Goal: Navigation & Orientation: Find specific page/section

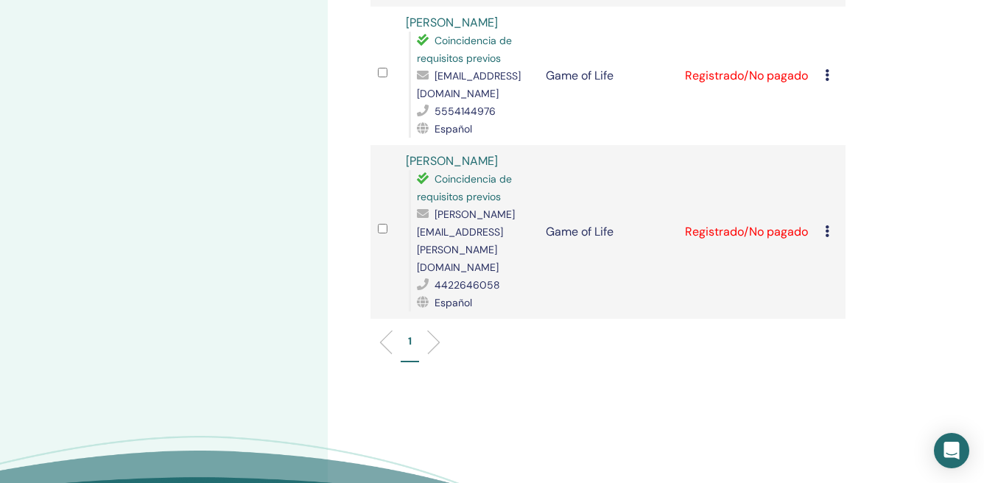
scroll to position [832, 0]
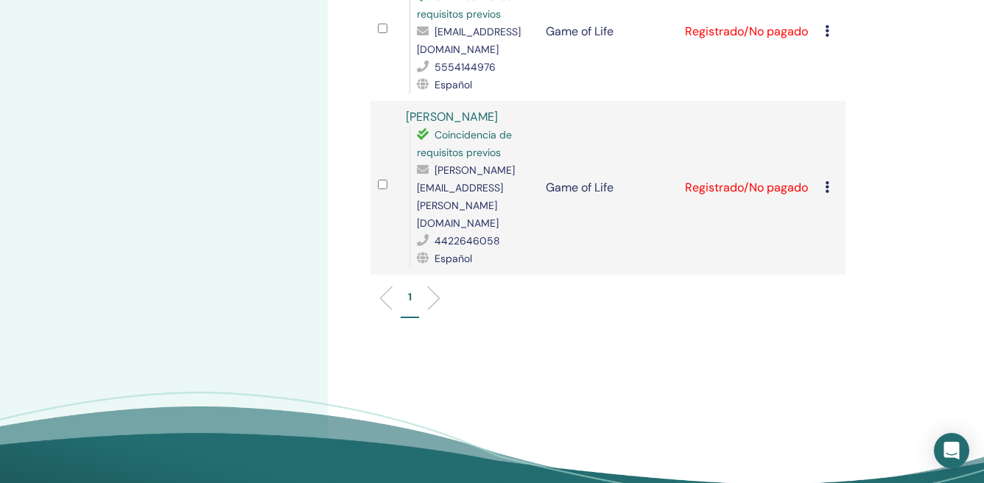
click at [825, 186] on icon at bounding box center [827, 187] width 4 height 12
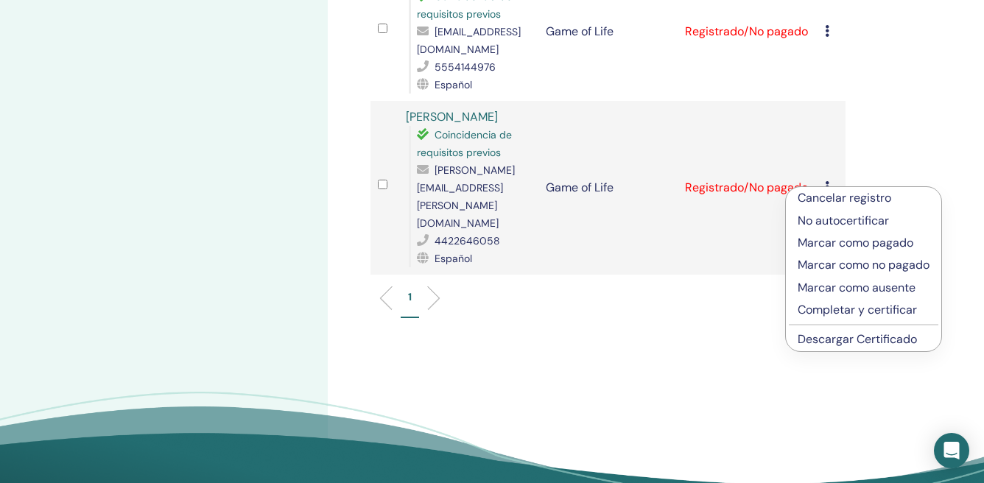
click at [833, 239] on p "Marcar como pagado" at bounding box center [863, 243] width 132 height 18
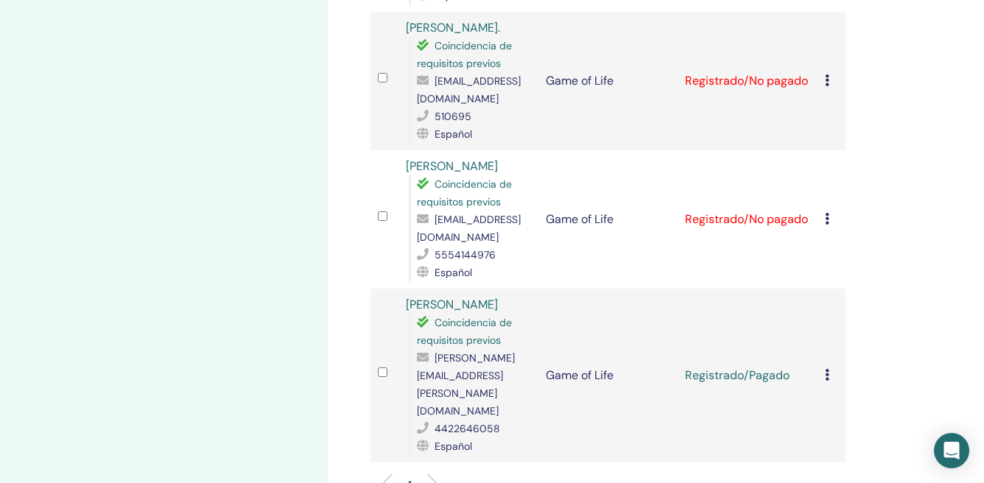
scroll to position [638, 0]
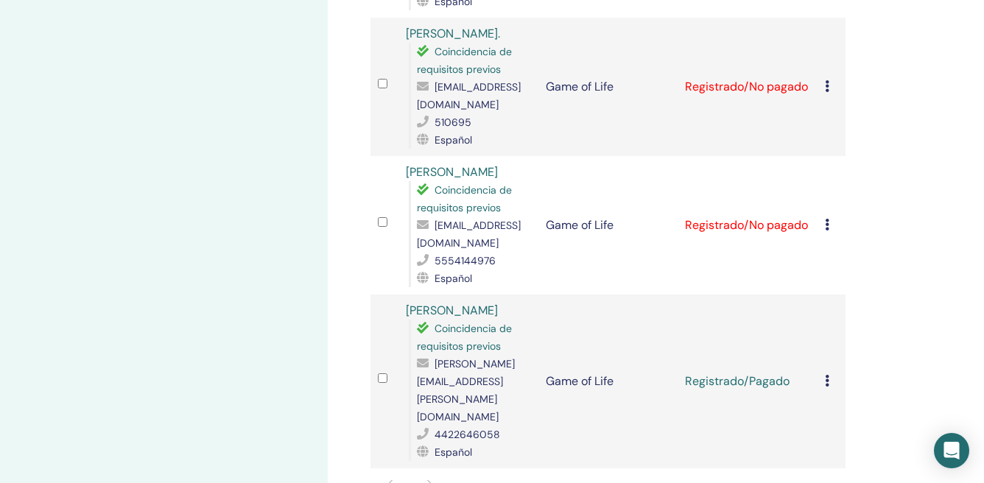
click at [827, 230] on icon at bounding box center [827, 225] width 4 height 12
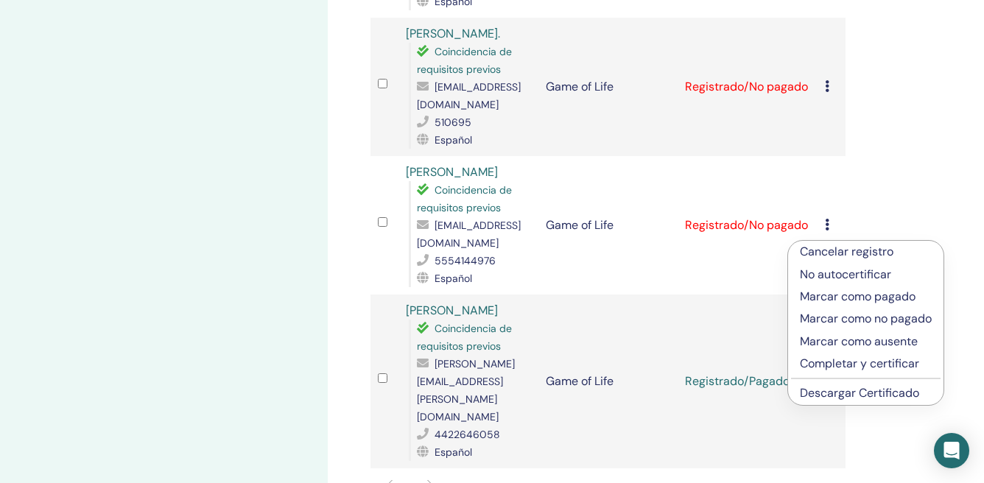
click at [836, 294] on p "Marcar como pagado" at bounding box center [866, 297] width 132 height 18
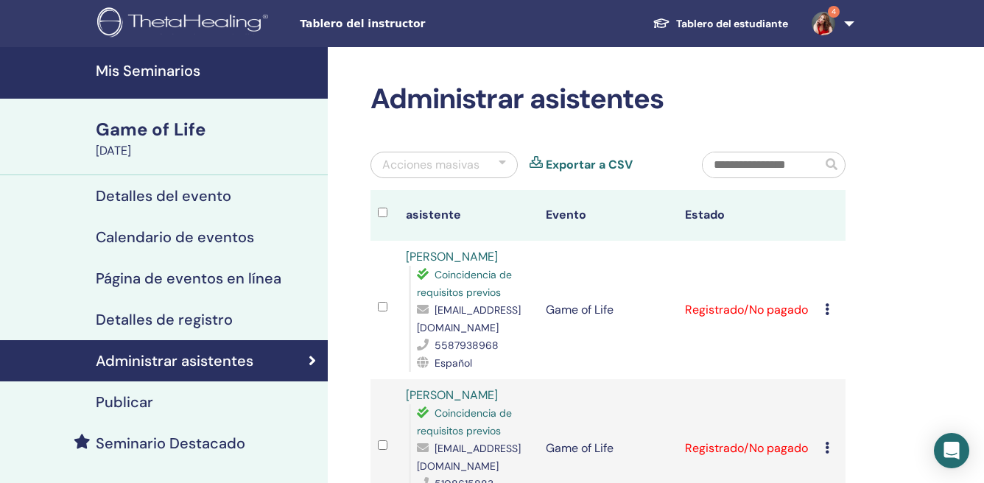
click at [174, 127] on div "Game of Life" at bounding box center [207, 129] width 223 height 25
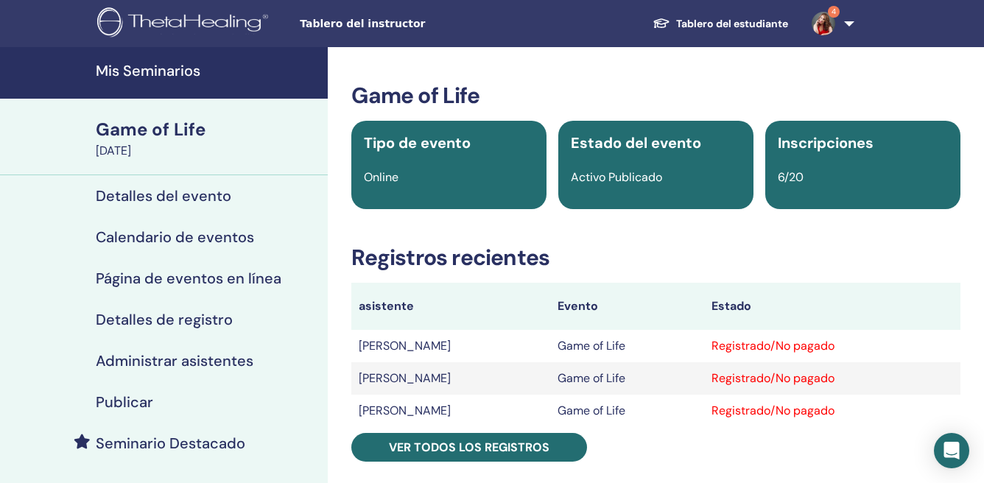
click at [766, 23] on link "Tablero del estudiante" at bounding box center [719, 23] width 159 height 27
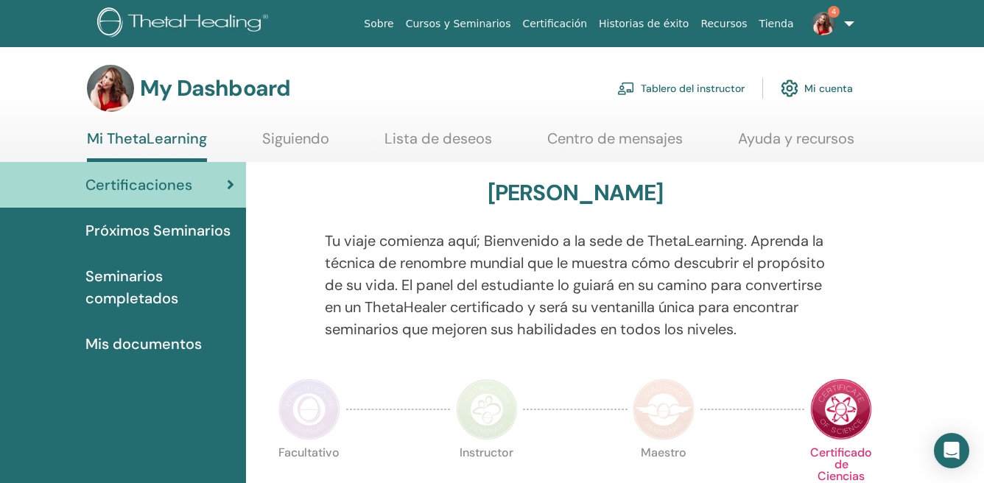
click at [149, 281] on span "Seminarios completados" at bounding box center [159, 287] width 149 height 44
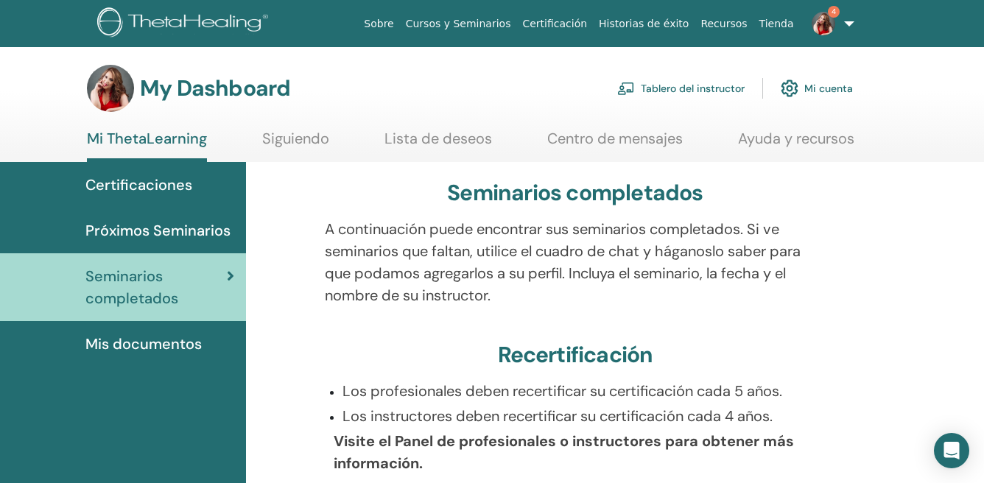
click at [140, 345] on span "Mis documentos" at bounding box center [143, 344] width 116 height 22
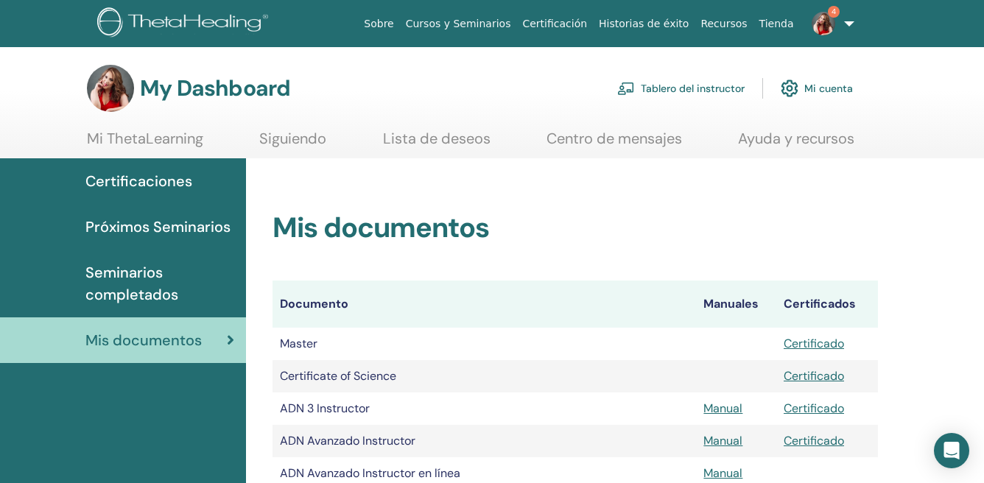
click at [152, 176] on span "Certificaciones" at bounding box center [138, 181] width 107 height 22
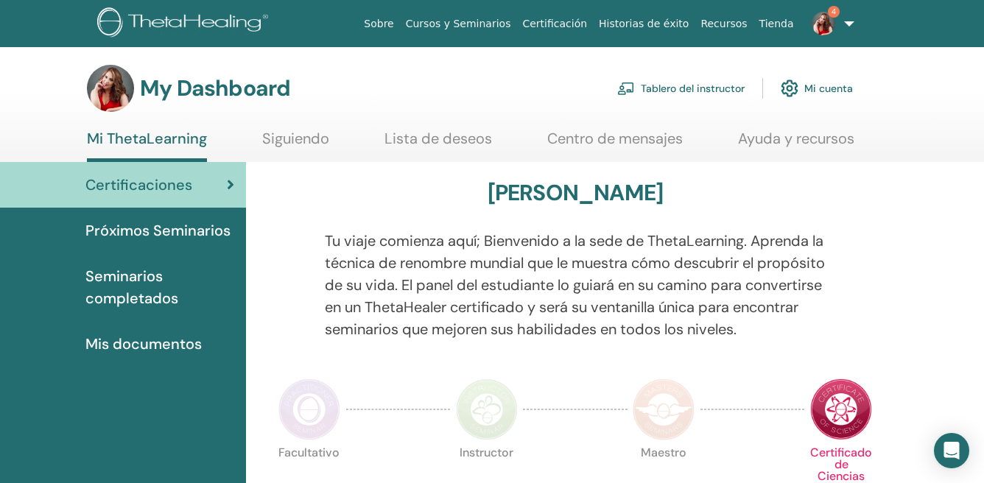
click at [777, 137] on link "Ayuda y recursos" at bounding box center [796, 144] width 116 height 29
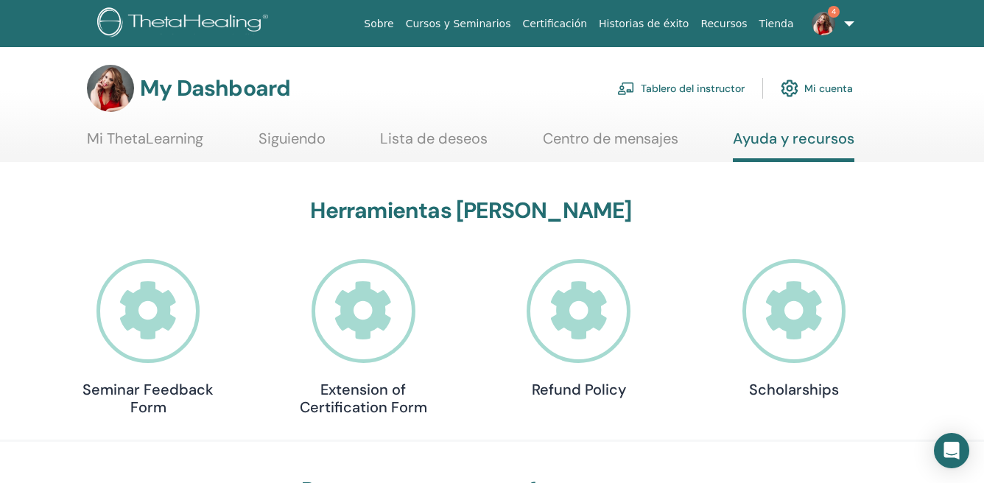
click at [824, 86] on link "Mi cuenta" at bounding box center [816, 88] width 72 height 32
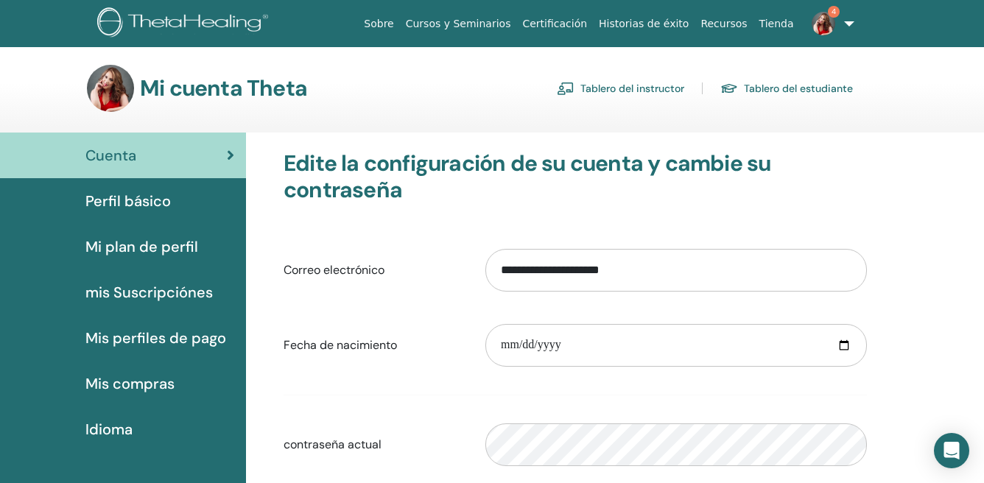
click at [637, 87] on link "Tablero del instructor" at bounding box center [620, 89] width 127 height 24
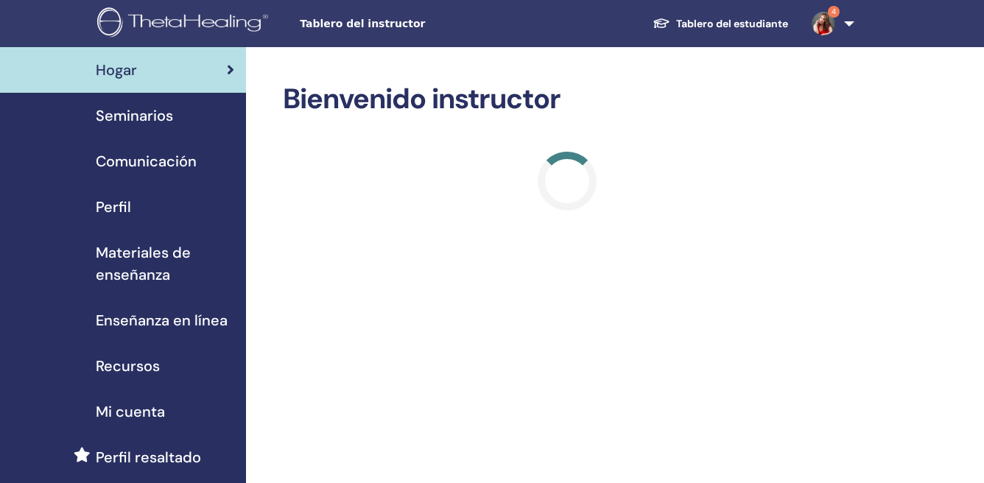
click at [140, 262] on span "Materiales de enseñanza" at bounding box center [165, 263] width 138 height 44
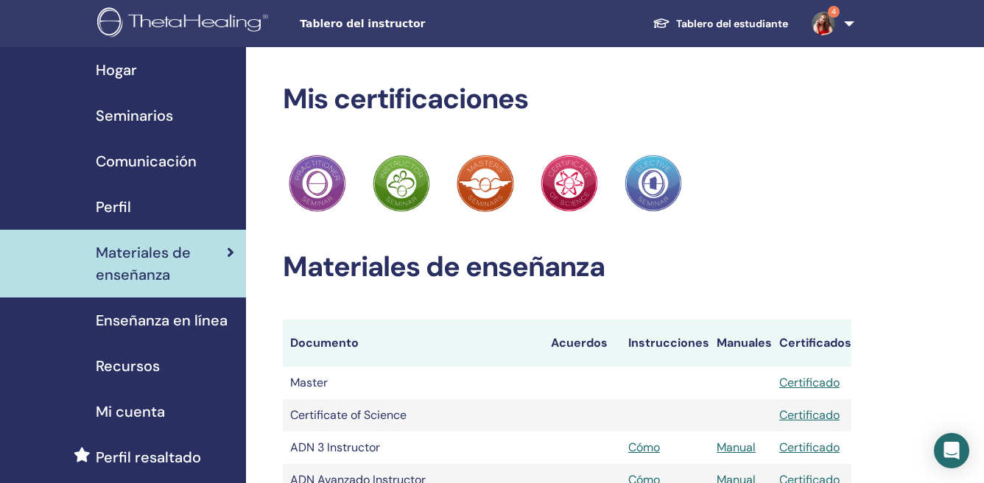
click at [178, 312] on span "Enseñanza en línea" at bounding box center [162, 320] width 132 height 22
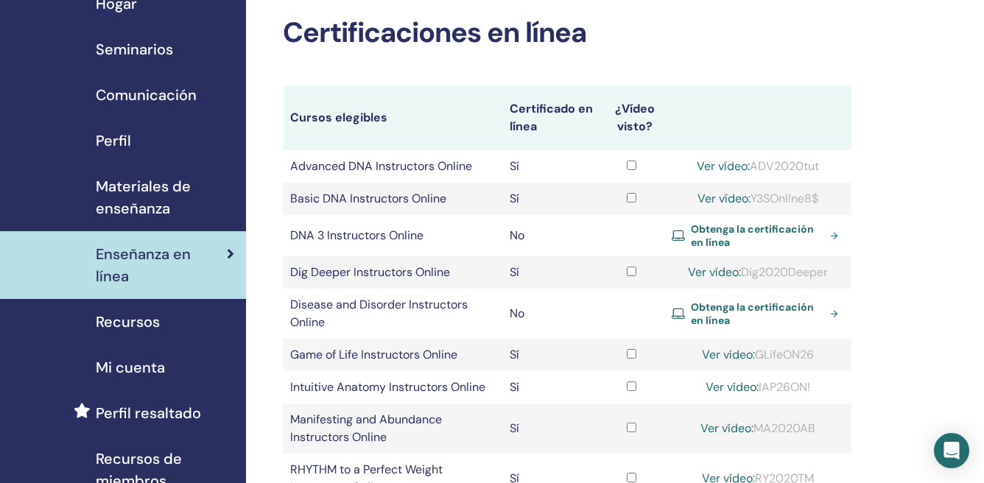
scroll to position [70, 0]
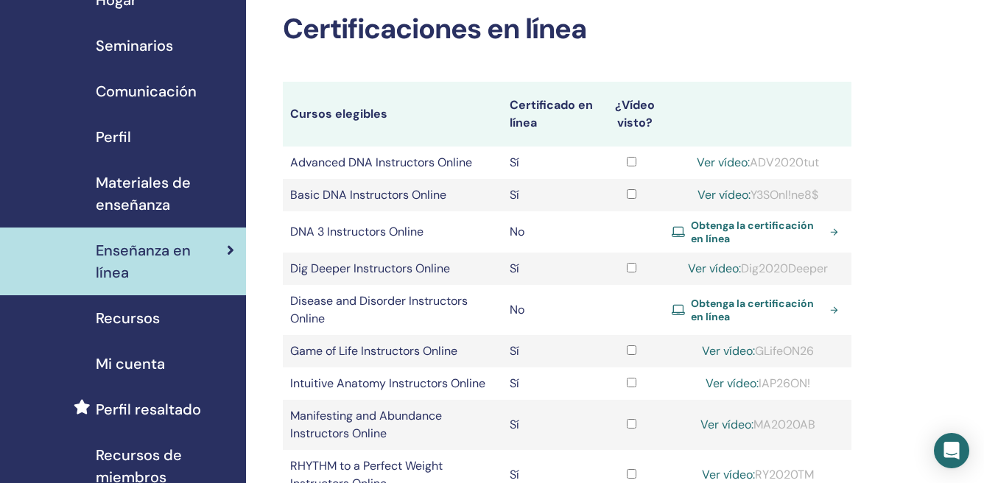
click at [142, 307] on span "Recursos" at bounding box center [128, 318] width 64 height 22
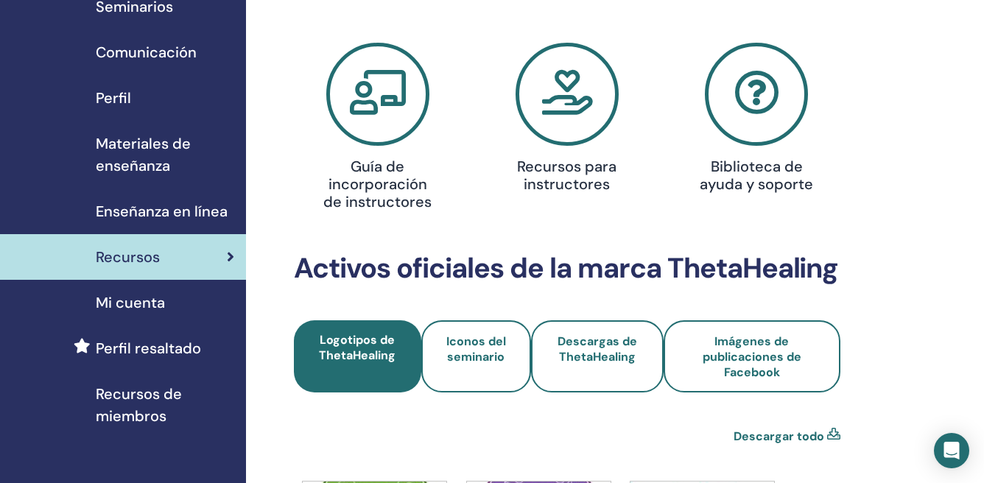
scroll to position [95, 0]
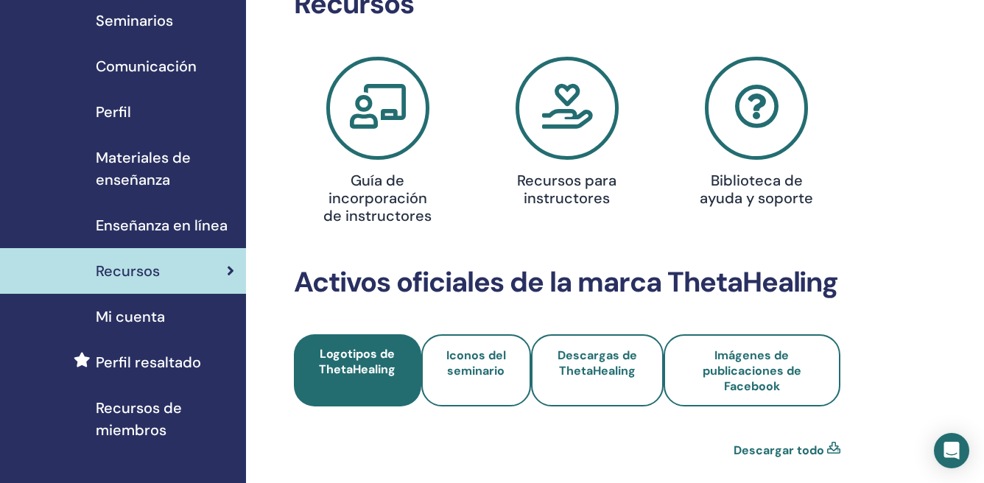
click at [562, 113] on icon at bounding box center [566, 108] width 103 height 103
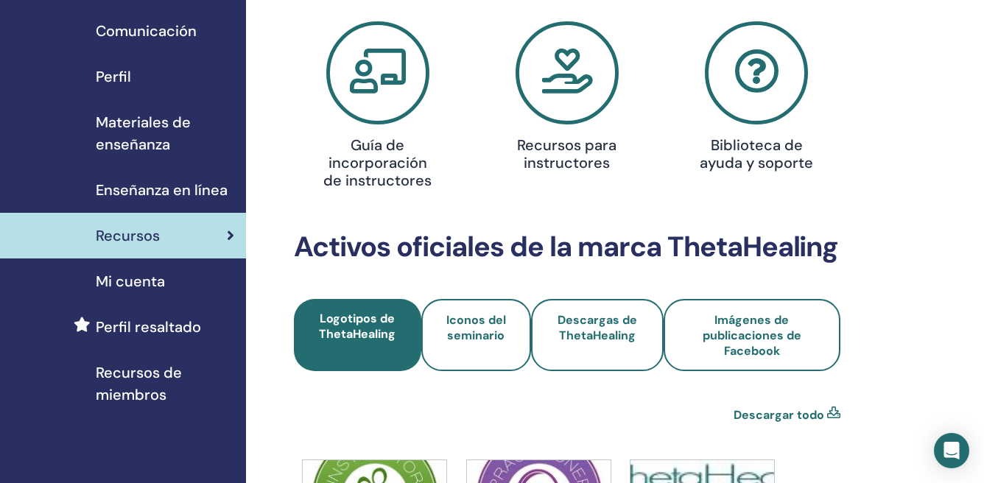
scroll to position [145, 0]
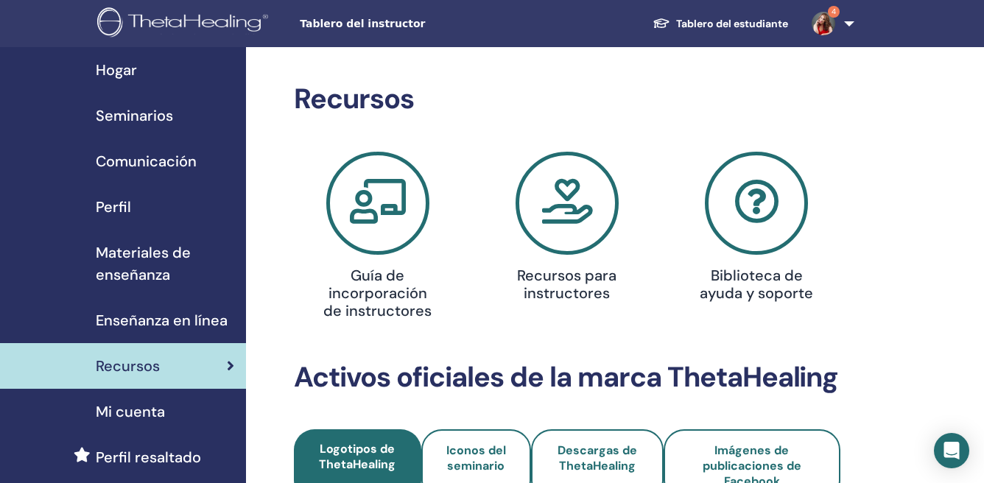
click at [136, 408] on span "Mi cuenta" at bounding box center [130, 411] width 69 height 22
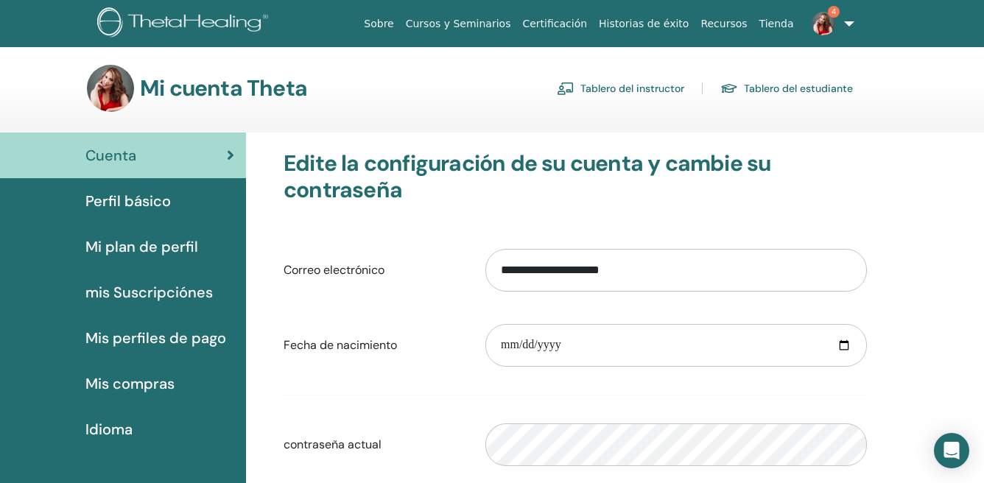
click at [109, 80] on img at bounding box center [110, 88] width 47 height 47
click at [164, 21] on img at bounding box center [185, 23] width 176 height 33
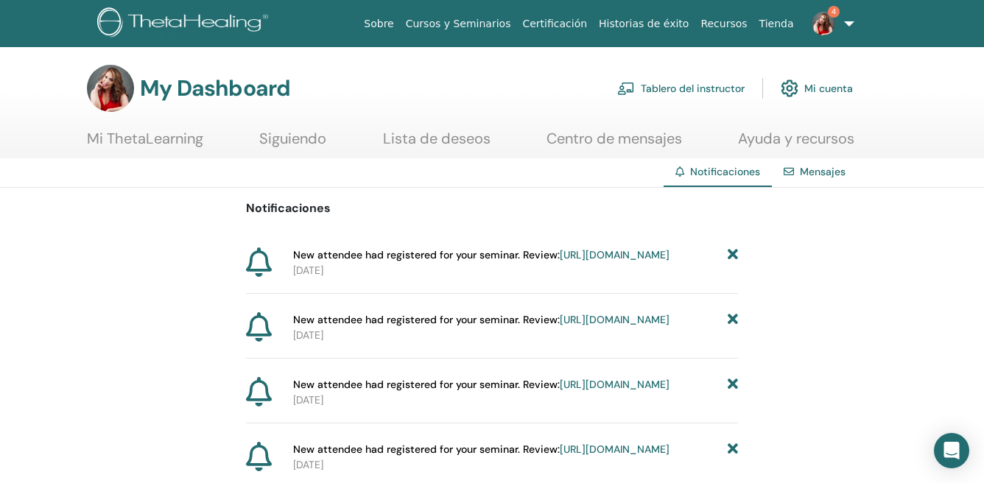
click at [401, 144] on link "Lista de deseos" at bounding box center [436, 144] width 107 height 29
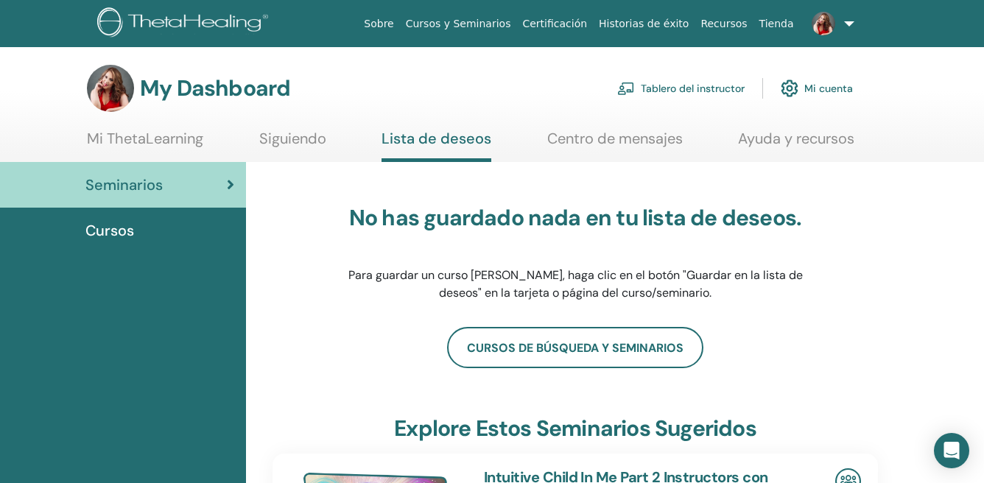
click at [160, 137] on link "Mi ThetaLearning" at bounding box center [145, 144] width 116 height 29
